Goal: Find contact information: Obtain details needed to contact an individual or organization

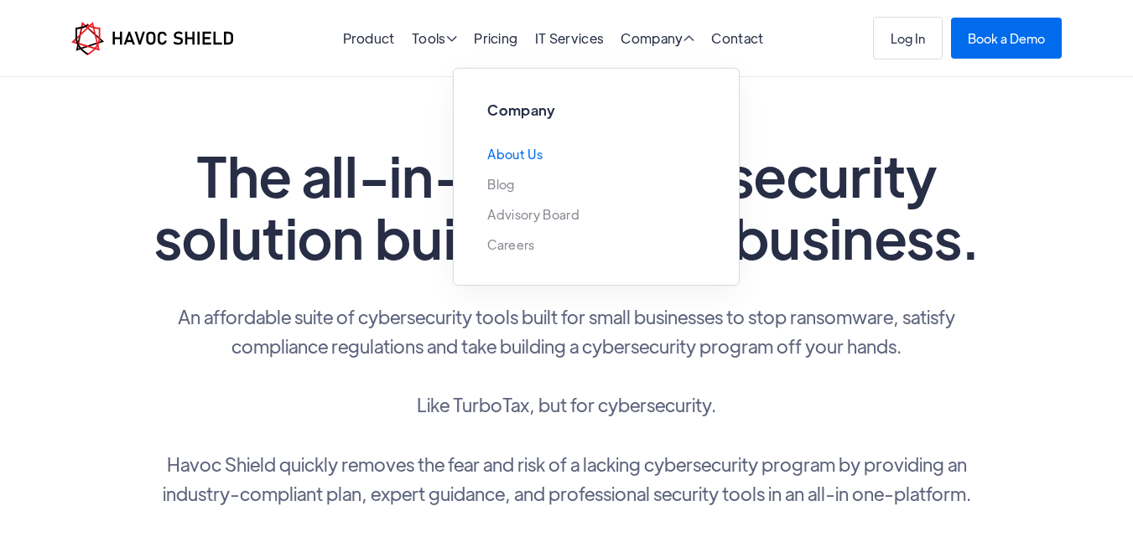
click at [511, 156] on link "About Us" at bounding box center [514, 154] width 55 height 13
click at [730, 39] on link "Contact" at bounding box center [737, 38] width 52 height 18
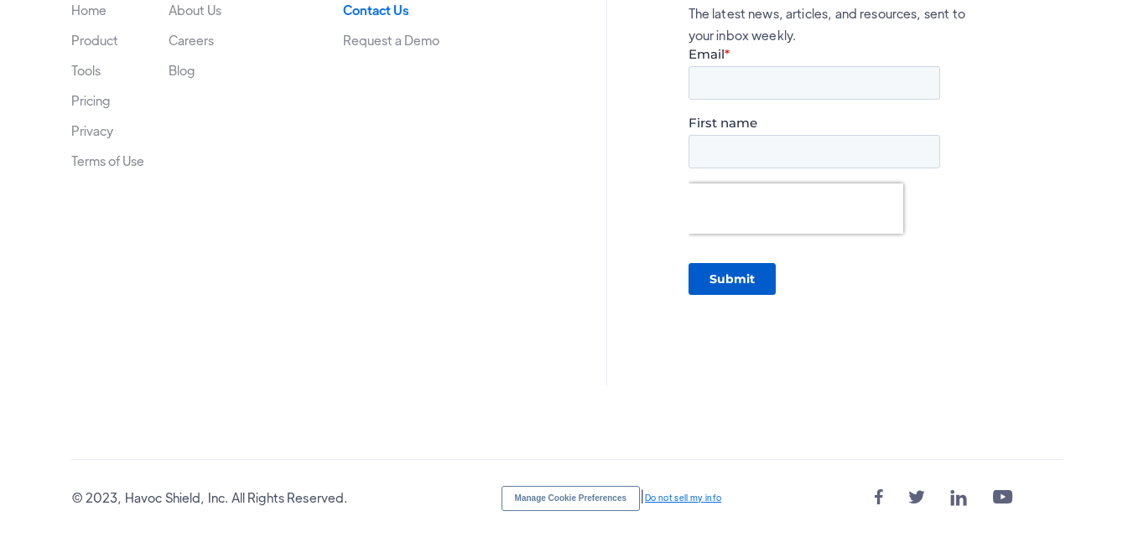
scroll to position [1319, 0]
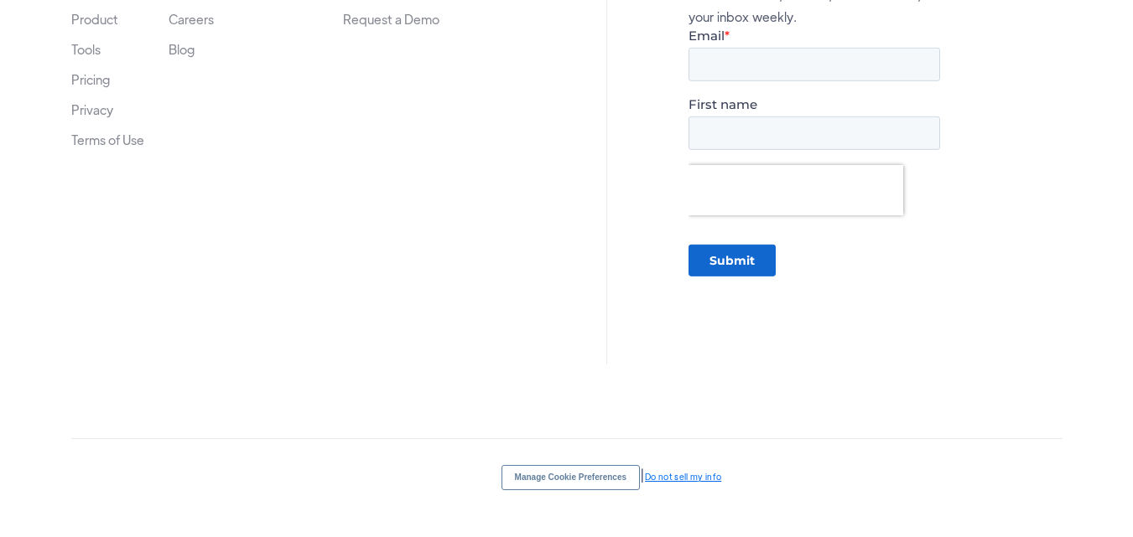
scroll to position [2749, 0]
